Goal: Find specific page/section: Find specific page/section

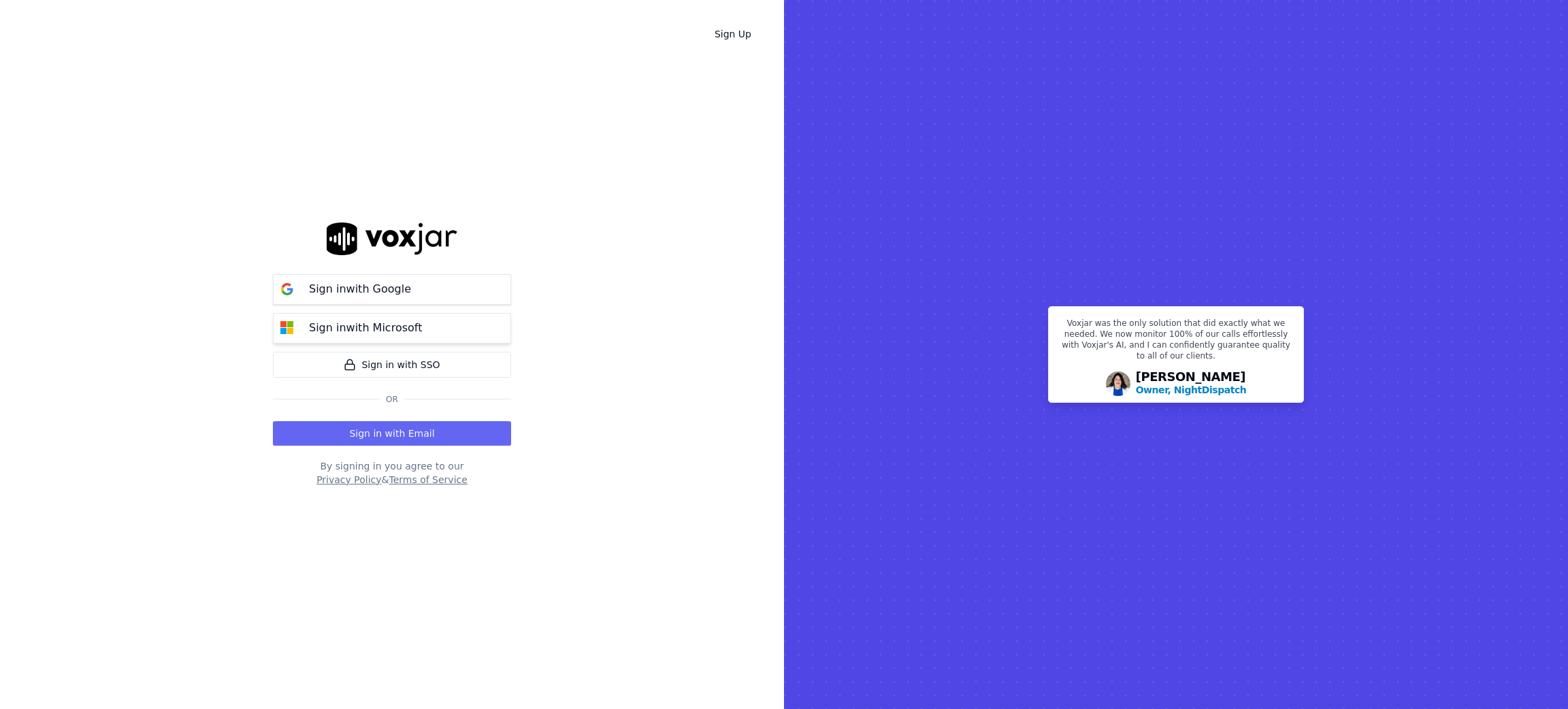
click at [348, 321] on p "Sign in with Microsoft" at bounding box center [365, 327] width 113 height 16
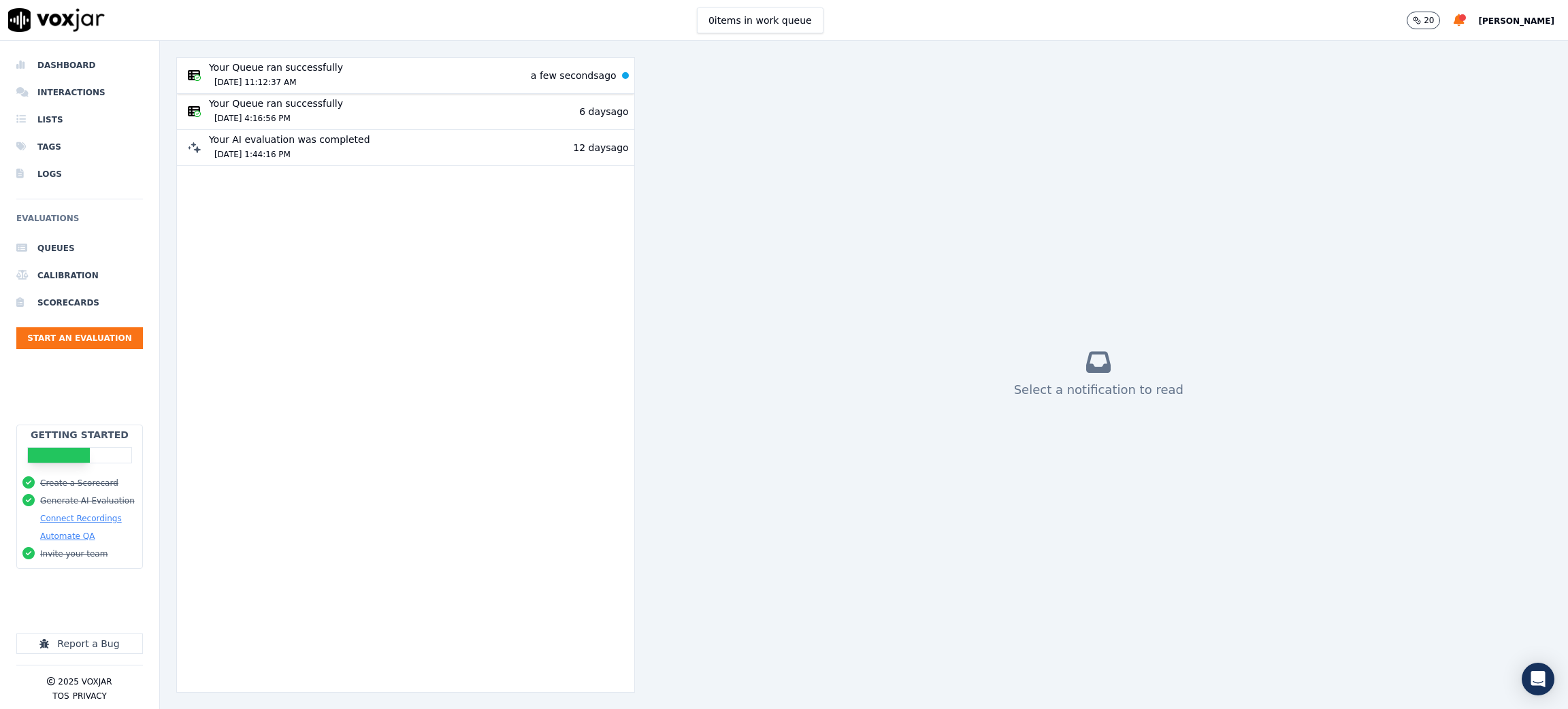
click at [283, 68] on div "Your Queue ran successfully [DATE] 11:12:37 AM" at bounding box center [276, 75] width 134 height 30
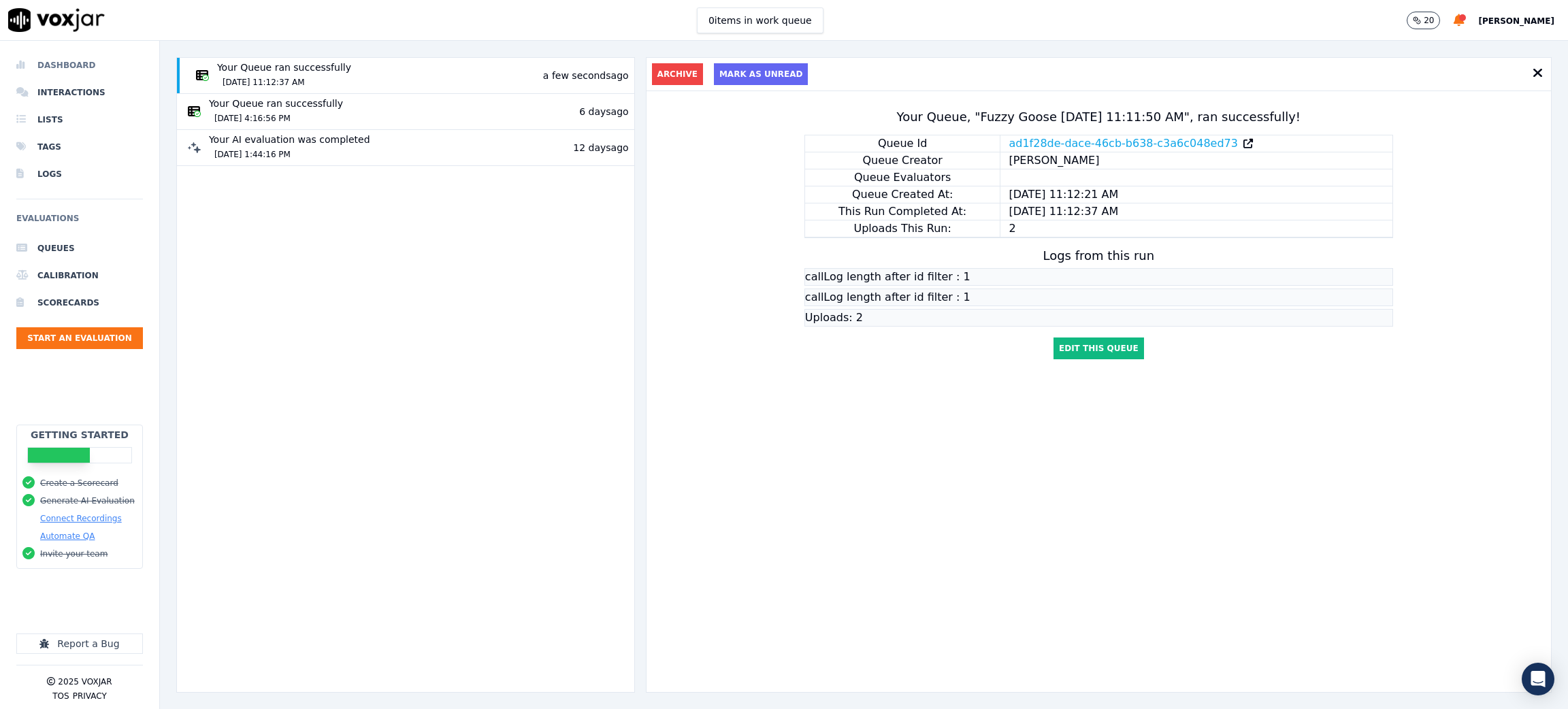
click at [64, 57] on li "Dashboard" at bounding box center [79, 65] width 127 height 27
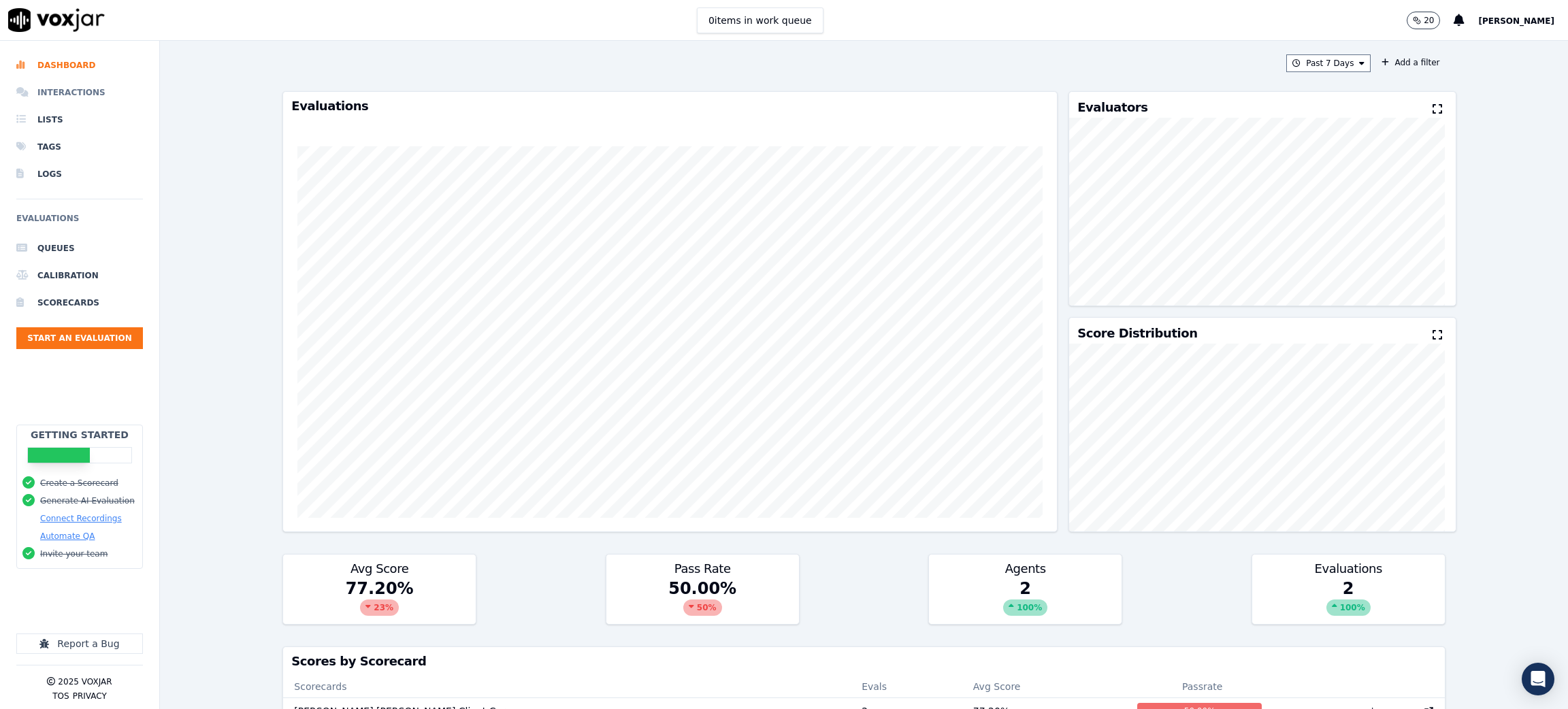
click at [35, 89] on li "Interactions" at bounding box center [79, 93] width 127 height 27
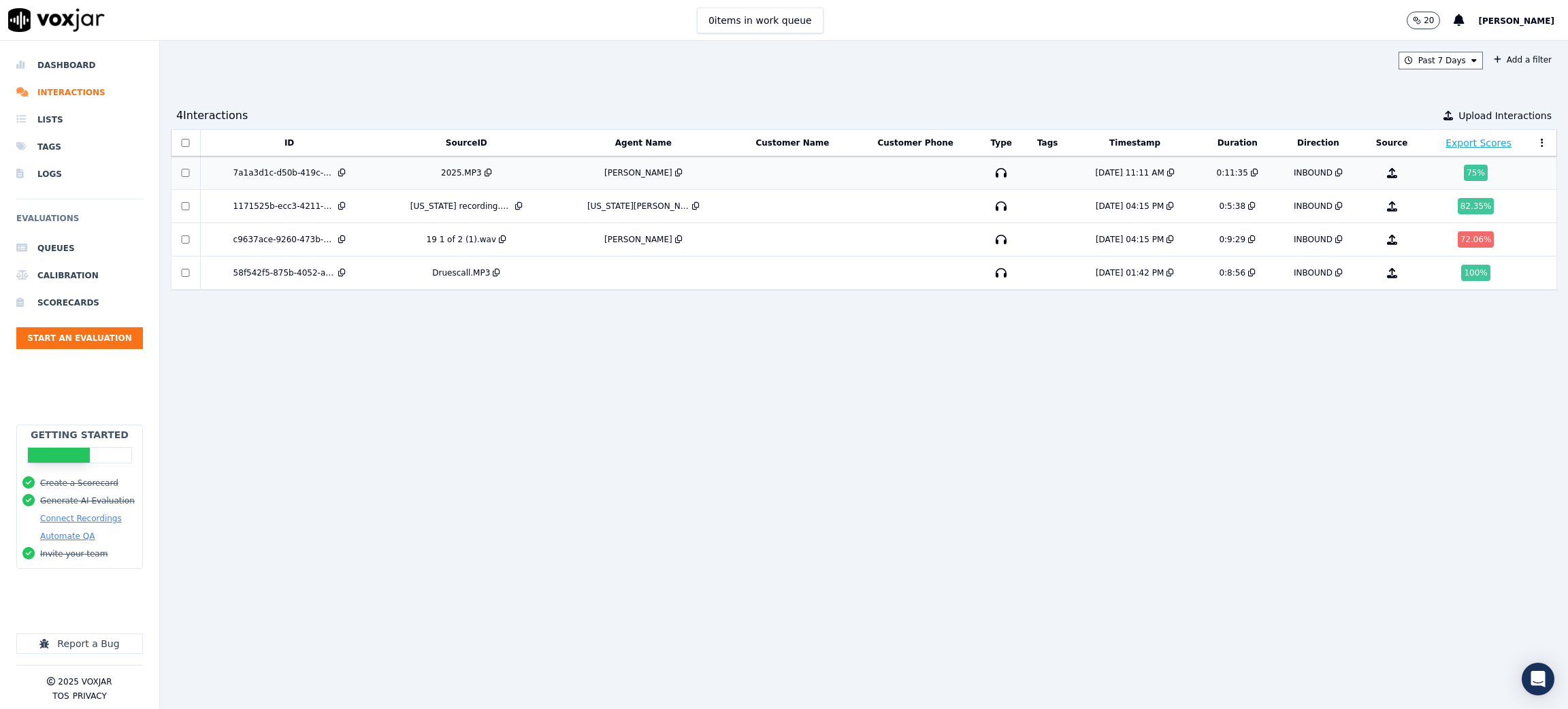
click at [1045, 170] on div "75 %" at bounding box center [1476, 172] width 24 height 16
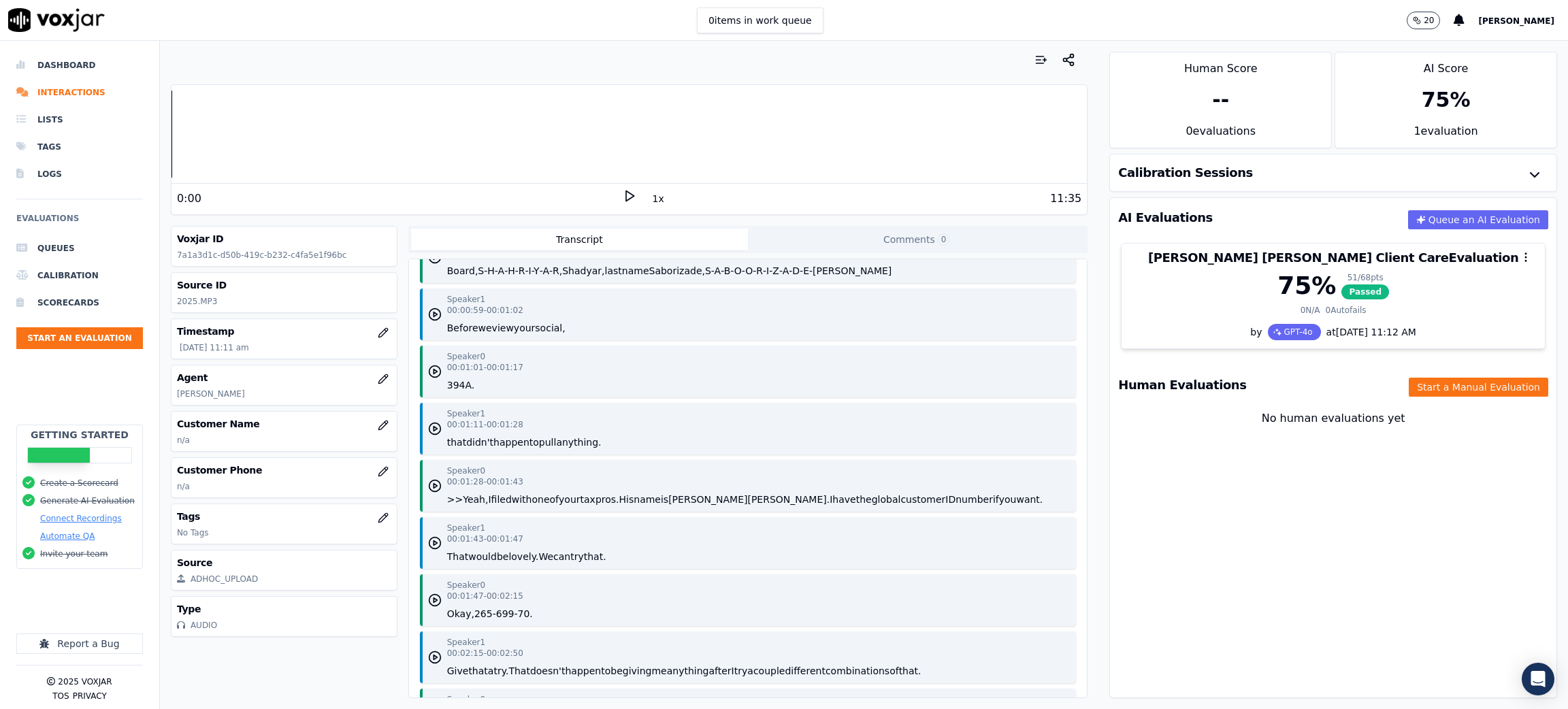
scroll to position [306, 0]
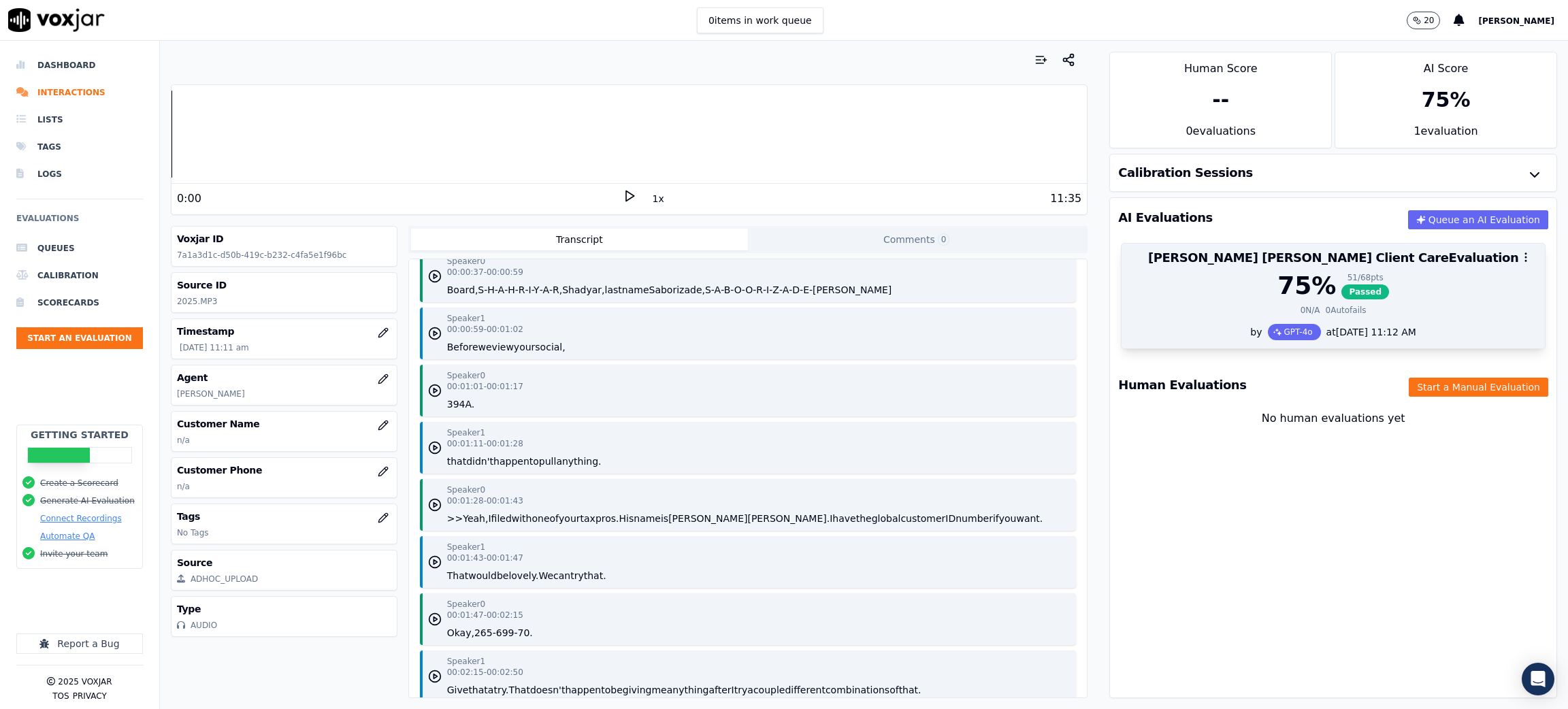
click at [1281, 293] on div "75 %" at bounding box center [1306, 286] width 58 height 27
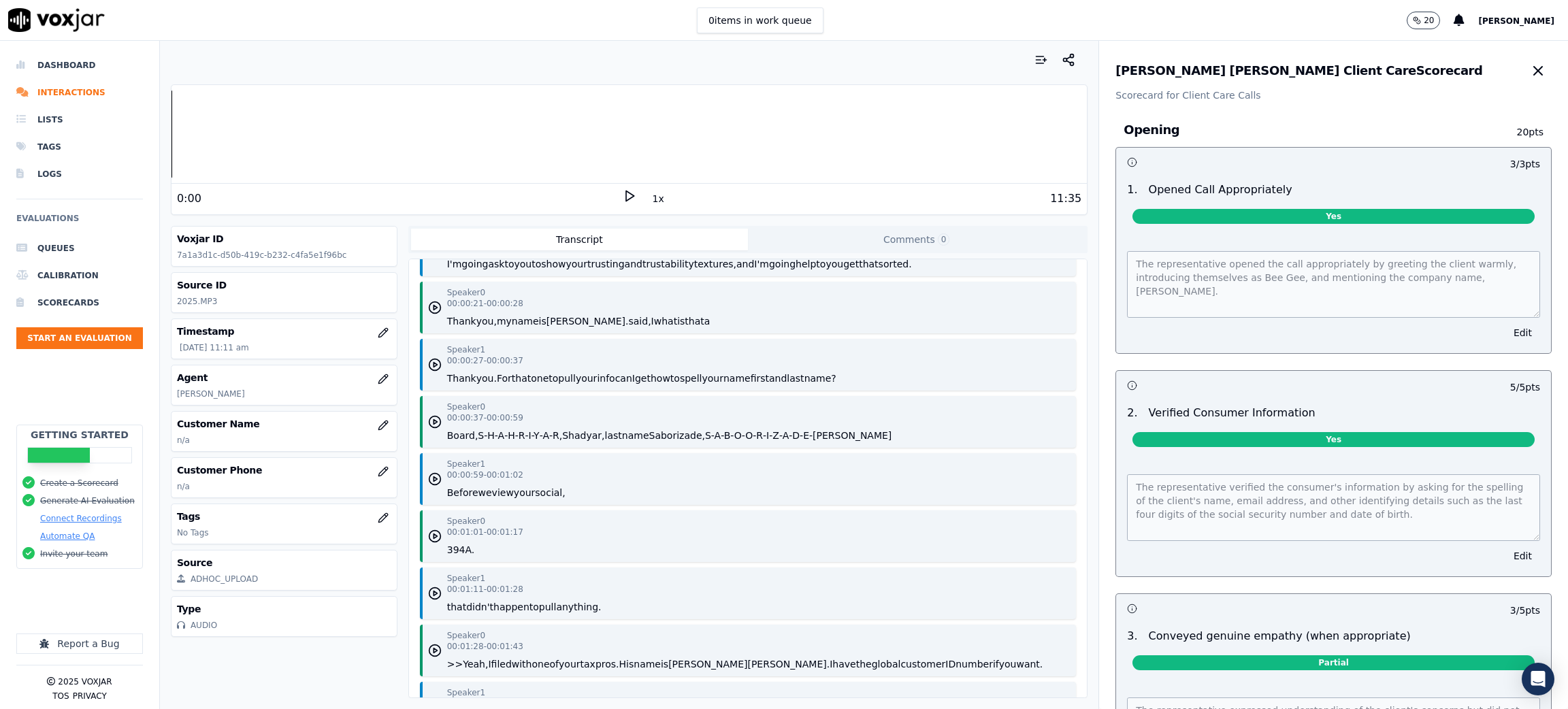
scroll to position [0, 0]
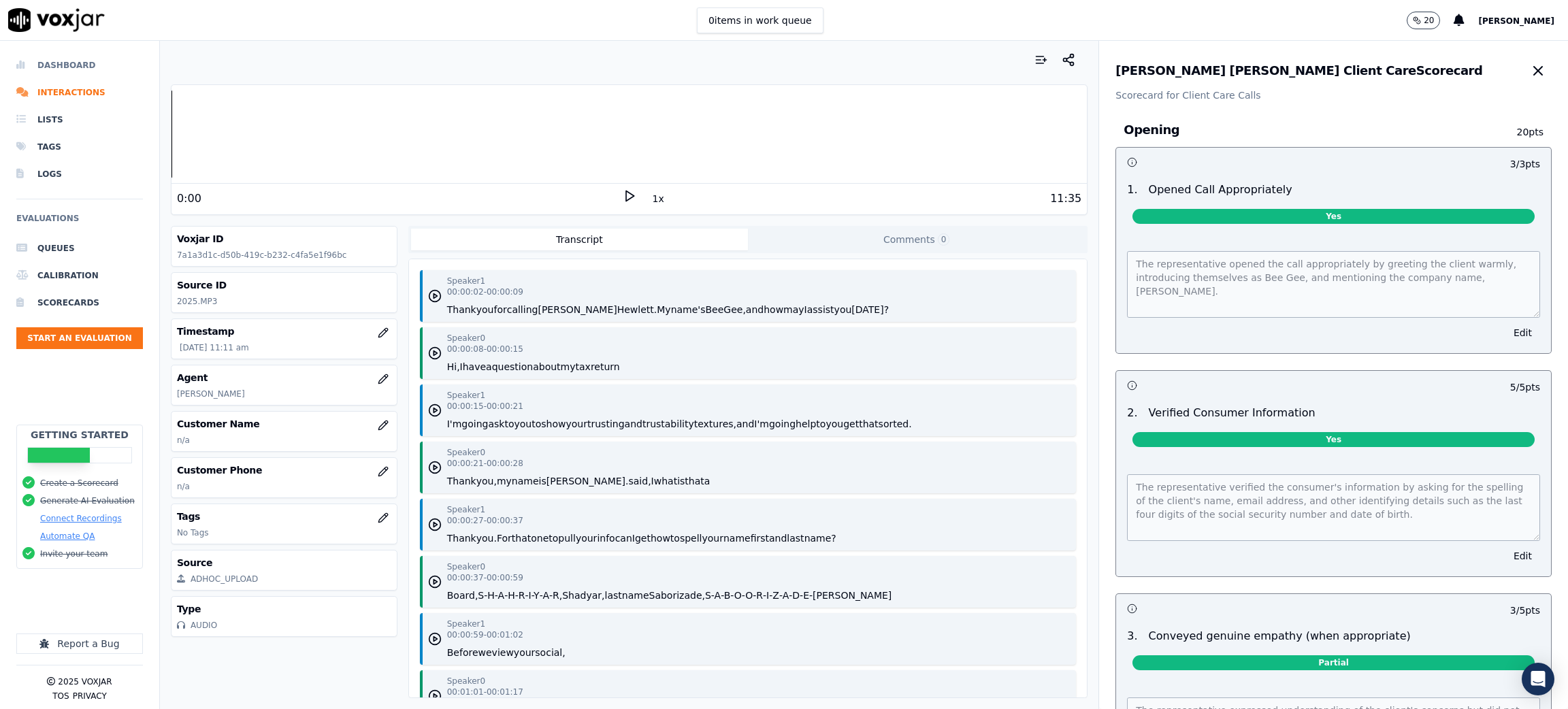
click at [68, 67] on li "Dashboard" at bounding box center [79, 65] width 127 height 27
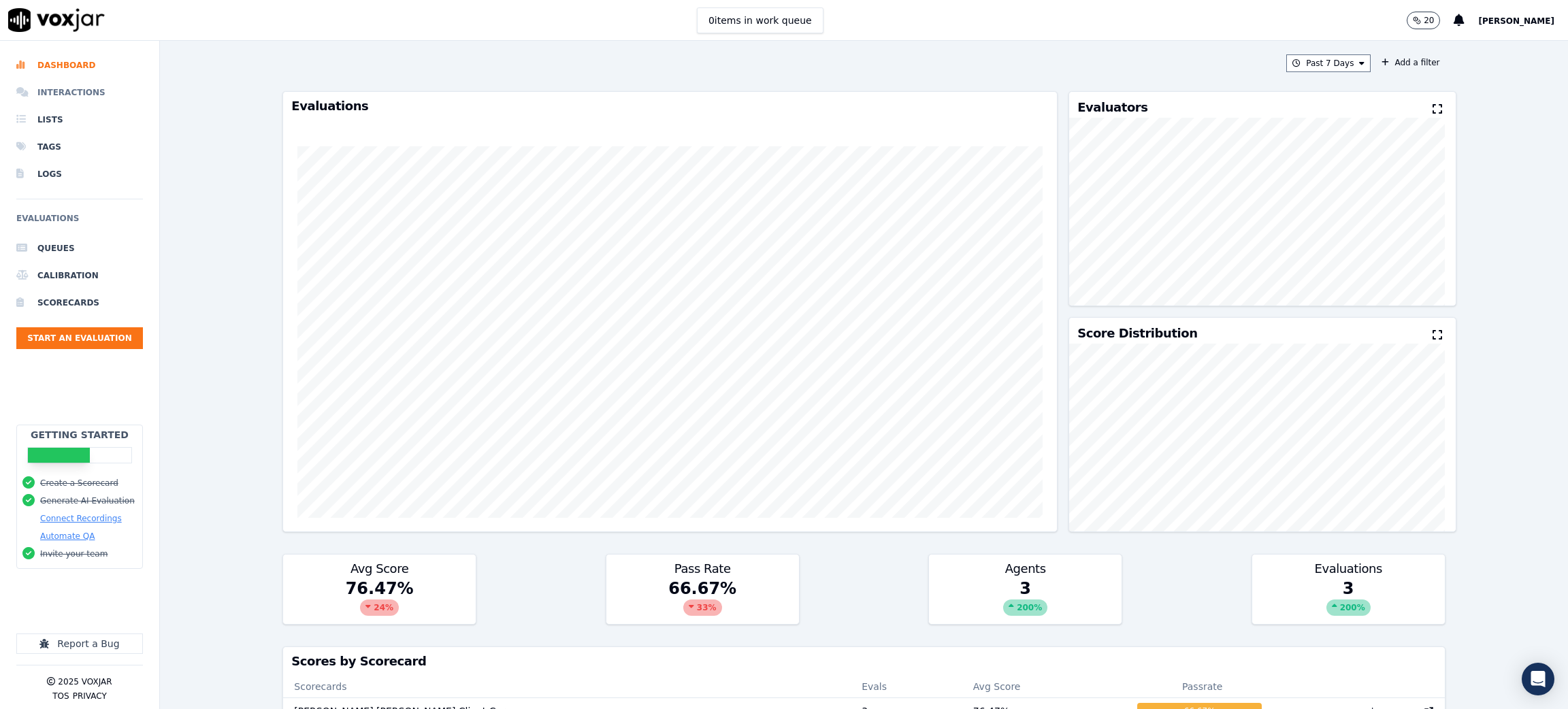
click at [62, 89] on li "Interactions" at bounding box center [79, 93] width 127 height 27
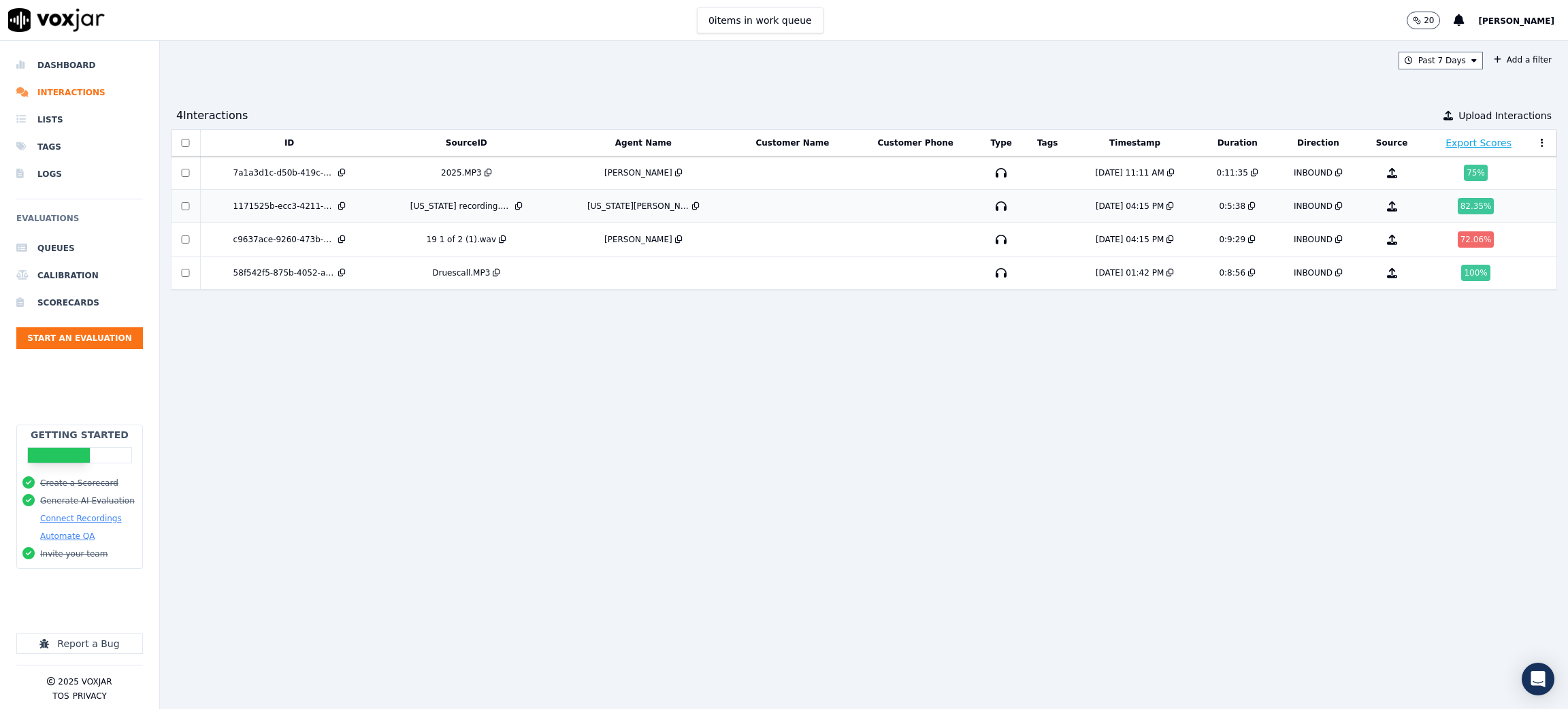
click at [336, 204] on div "1171525b-ecc3-4211-892c-ff0ea1e2adac" at bounding box center [284, 206] width 102 height 11
